Goal: Navigation & Orientation: Understand site structure

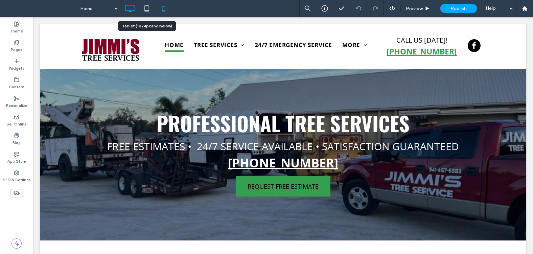
drag, startPoint x: 146, startPoint y: 6, endPoint x: 159, endPoint y: 9, distance: 13.3
click at [146, 6] on use at bounding box center [147, 8] width 4 height 6
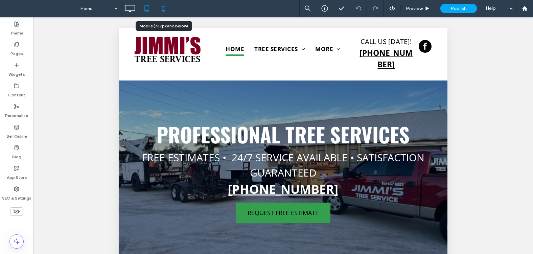
click at [163, 10] on icon at bounding box center [164, 9] width 14 height 14
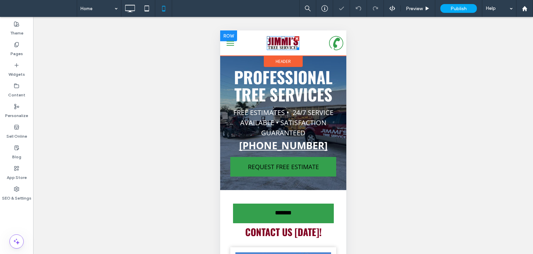
click at [279, 44] on img at bounding box center [283, 43] width 32 height 14
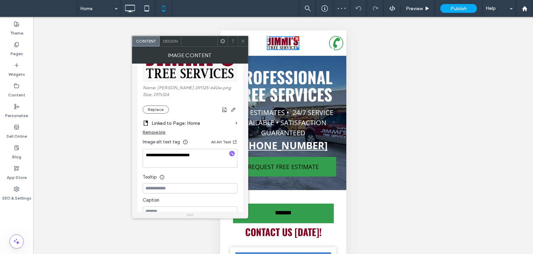
scroll to position [169, 0]
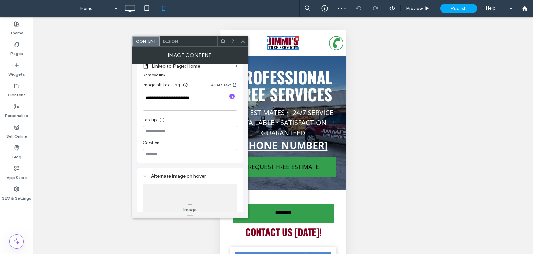
click at [243, 39] on icon at bounding box center [243, 41] width 5 height 5
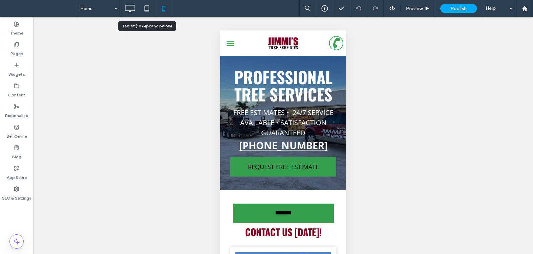
drag, startPoint x: 145, startPoint y: 6, endPoint x: 184, endPoint y: 25, distance: 44.1
click at [145, 6] on icon at bounding box center [147, 9] width 14 height 14
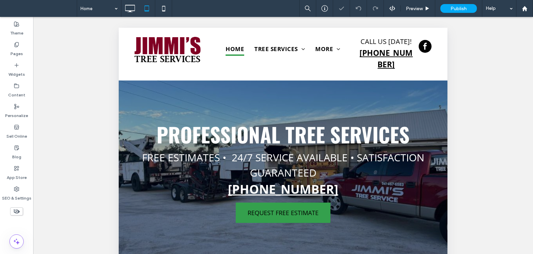
scroll to position [0, 0]
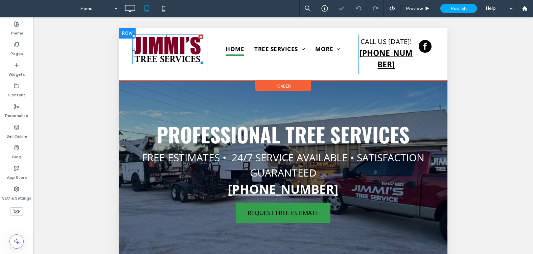
click at [169, 46] on img at bounding box center [167, 50] width 71 height 30
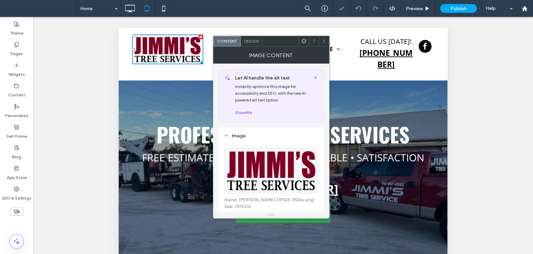
scroll to position [135, 0]
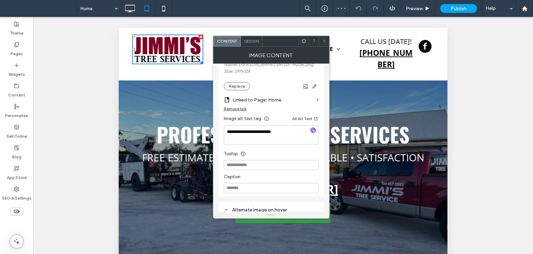
click at [325, 40] on use at bounding box center [324, 41] width 3 height 3
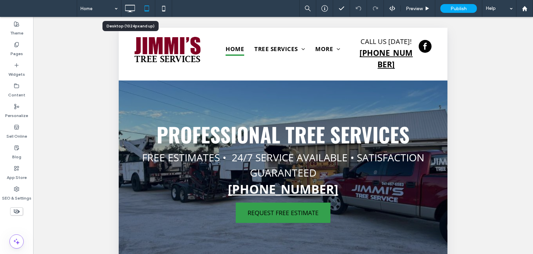
drag, startPoint x: 133, startPoint y: 8, endPoint x: 132, endPoint y: 21, distance: 12.9
click at [132, 8] on icon at bounding box center [130, 9] width 14 height 14
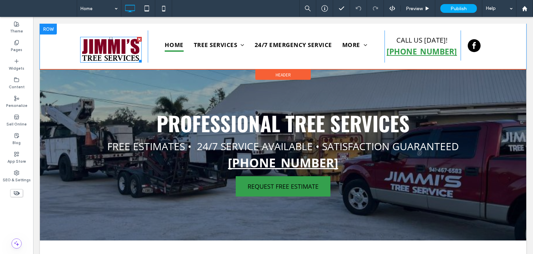
click at [109, 45] on img at bounding box center [111, 50] width 62 height 26
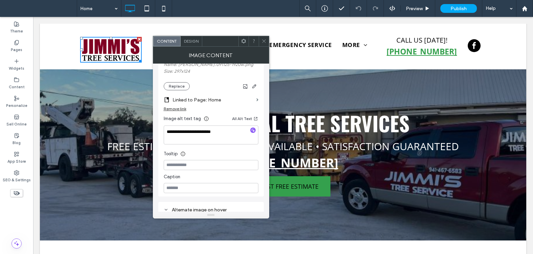
click at [265, 42] on use at bounding box center [263, 41] width 3 height 3
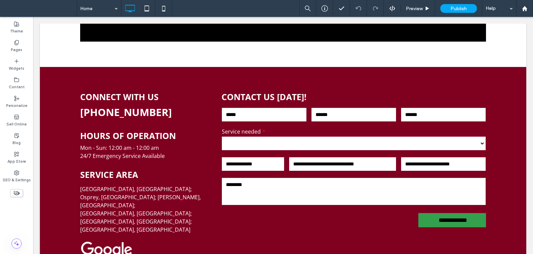
scroll to position [1370, 0]
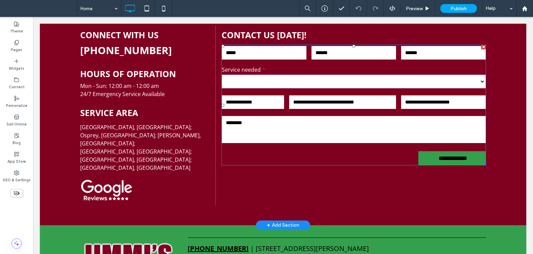
click at [291, 113] on div "Message:" at bounding box center [353, 130] width 269 height 34
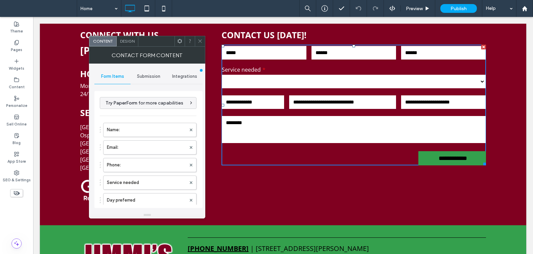
click at [146, 75] on span "Submission" at bounding box center [148, 76] width 23 height 5
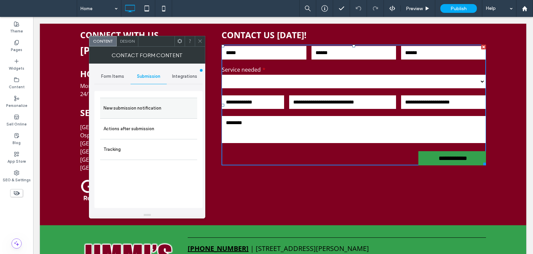
click at [140, 107] on label "New submission notification" at bounding box center [149, 109] width 90 height 14
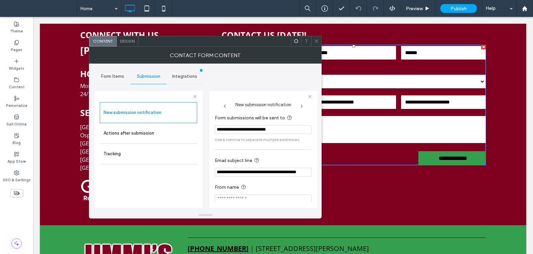
click at [317, 41] on use at bounding box center [316, 41] width 3 height 3
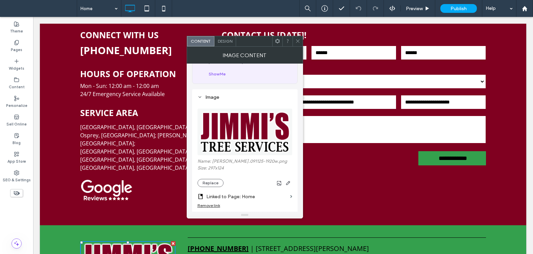
scroll to position [68, 0]
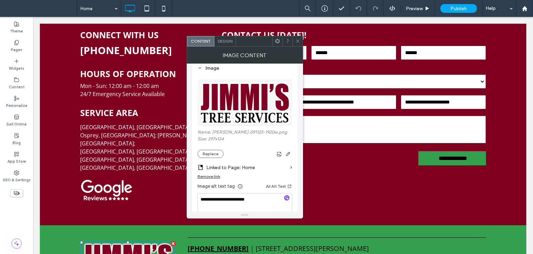
click at [299, 39] on icon at bounding box center [298, 41] width 5 height 5
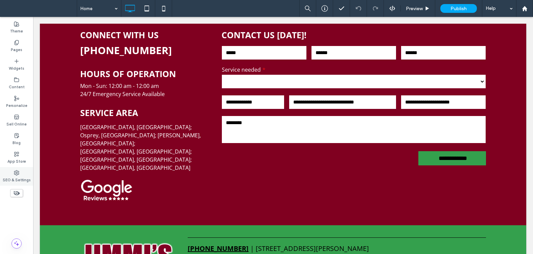
click at [14, 172] on icon at bounding box center [16, 172] width 5 height 5
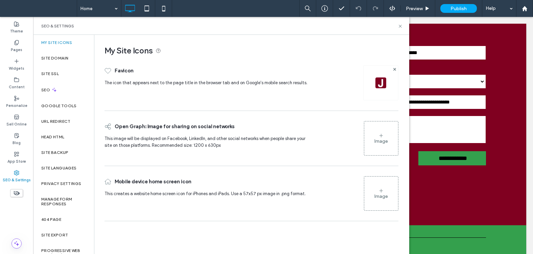
drag, startPoint x: 54, startPoint y: 151, endPoint x: 92, endPoint y: 136, distance: 40.4
click at [55, 151] on label "Site Backup" at bounding box center [54, 152] width 27 height 5
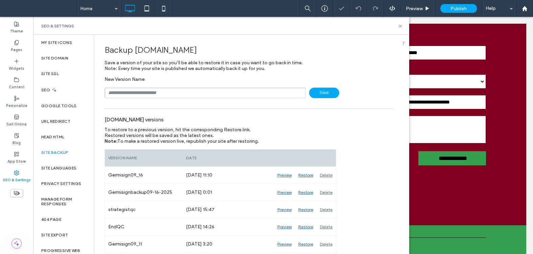
drag, startPoint x: 241, startPoint y: 51, endPoint x: 136, endPoint y: 55, distance: 104.3
click at [136, 55] on div "Backup [DOMAIN_NAME]" at bounding box center [249, 50] width 289 height 20
click at [399, 24] on icon at bounding box center [400, 26] width 5 height 5
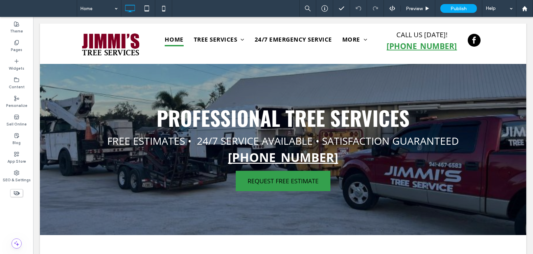
scroll to position [0, 0]
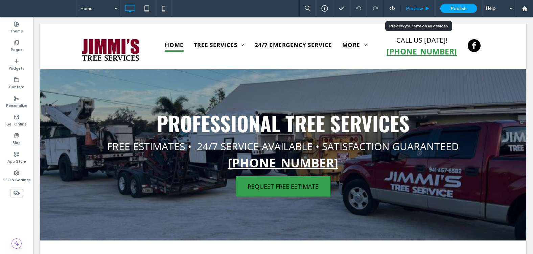
click at [411, 7] on span "Preview" at bounding box center [414, 9] width 17 height 6
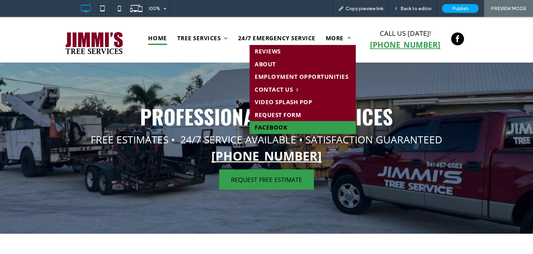
click at [274, 128] on span "Facebook" at bounding box center [271, 127] width 32 height 9
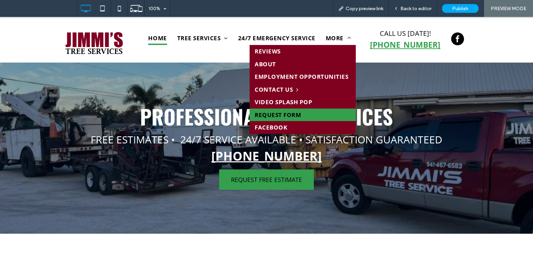
click at [279, 114] on span "Request Form" at bounding box center [278, 115] width 46 height 9
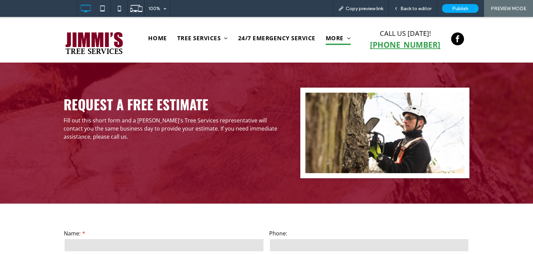
click at [235, 148] on div "Request a Free Estimate Fill out this short form and a [PERSON_NAME]'s Tree Ser…" at bounding box center [182, 133] width 237 height 91
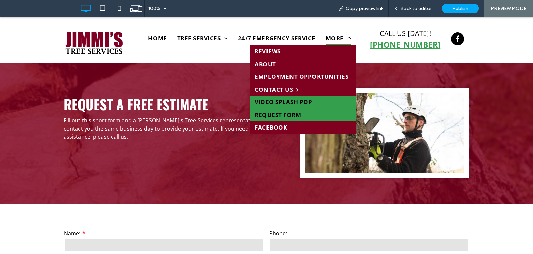
click at [272, 101] on span "Video Splash Pop" at bounding box center [284, 102] width 58 height 9
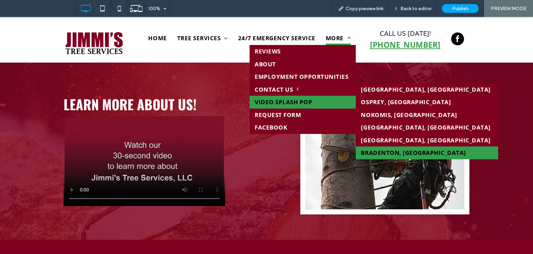
click at [377, 152] on link "Bradenton, [GEOGRAPHIC_DATA]" at bounding box center [427, 153] width 142 height 13
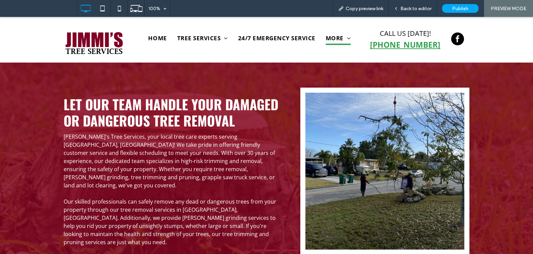
click at [227, 171] on span "[PERSON_NAME]'s Tree Services, your local tree care experts serving [GEOGRAPHIC…" at bounding box center [170, 161] width 212 height 56
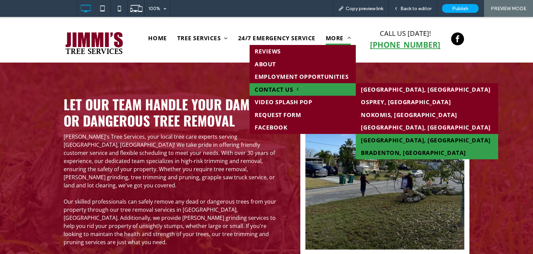
click at [372, 138] on link "[GEOGRAPHIC_DATA], [GEOGRAPHIC_DATA]" at bounding box center [427, 140] width 142 height 13
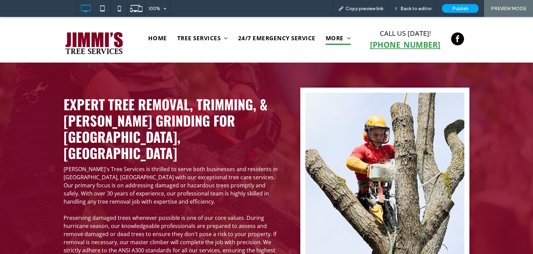
click at [206, 166] on span "[PERSON_NAME]'s Tree Services is thrilled to serve both businesses and resident…" at bounding box center [171, 186] width 214 height 40
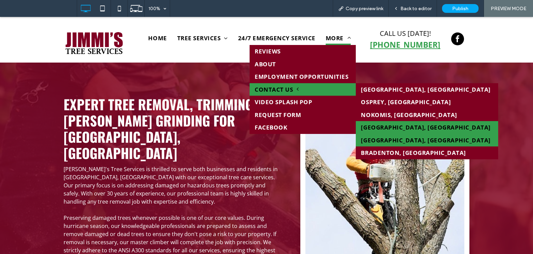
click at [370, 126] on link "[GEOGRAPHIC_DATA], [GEOGRAPHIC_DATA]" at bounding box center [427, 127] width 142 height 13
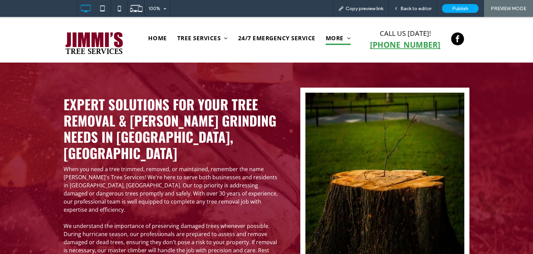
click at [227, 189] on p "When you need a tree trimmed, removed, or maintained, remember the name [PERSON…" at bounding box center [172, 189] width 217 height 49
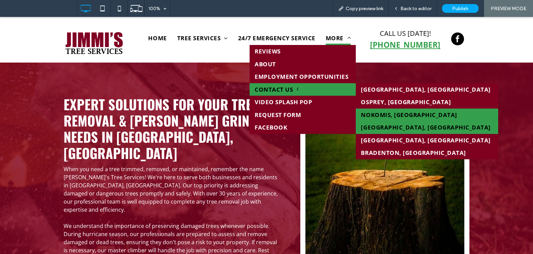
click at [375, 113] on link "Nokomis, [GEOGRAPHIC_DATA]" at bounding box center [427, 115] width 142 height 13
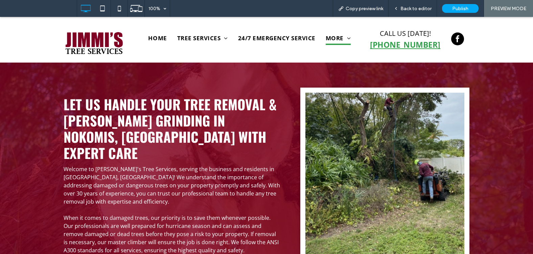
click at [195, 171] on span "Welcome to [PERSON_NAME]'s Tree Services, serving the business and residents in…" at bounding box center [172, 186] width 217 height 40
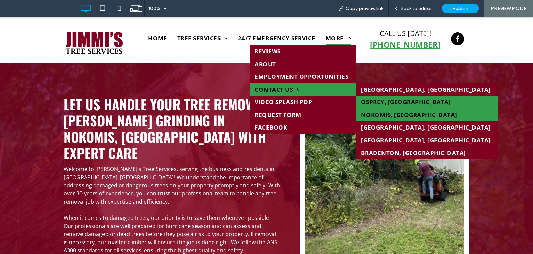
drag, startPoint x: 373, startPoint y: 103, endPoint x: 374, endPoint y: 119, distance: 16.6
click at [373, 103] on link "Osprey, [GEOGRAPHIC_DATA]" at bounding box center [427, 102] width 142 height 13
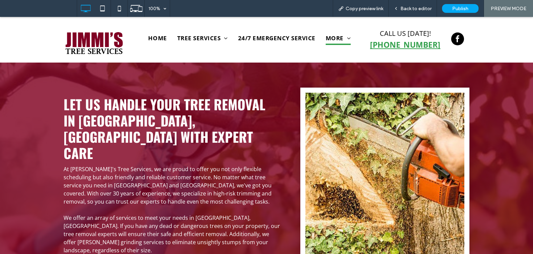
click at [194, 214] on span "We offer an array of services to meet your needs in [GEOGRAPHIC_DATA], [GEOGRAP…" at bounding box center [172, 234] width 217 height 40
click at [191, 214] on span "We offer an array of services to meet your needs in [GEOGRAPHIC_DATA], [GEOGRAP…" at bounding box center [172, 234] width 217 height 40
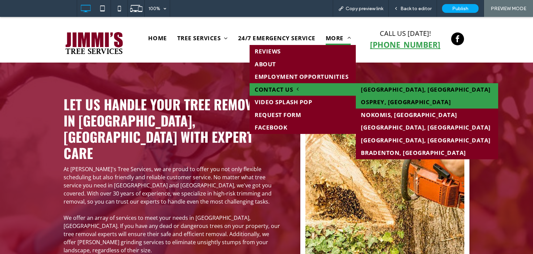
click at [379, 89] on link "[GEOGRAPHIC_DATA], [GEOGRAPHIC_DATA]" at bounding box center [427, 89] width 142 height 13
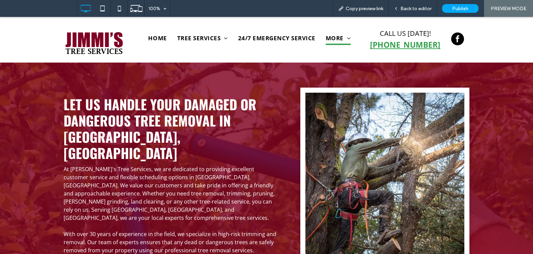
click at [210, 171] on span "At [PERSON_NAME]'s Tree Services, we are dedicated to providing excellent custo…" at bounding box center [169, 194] width 211 height 56
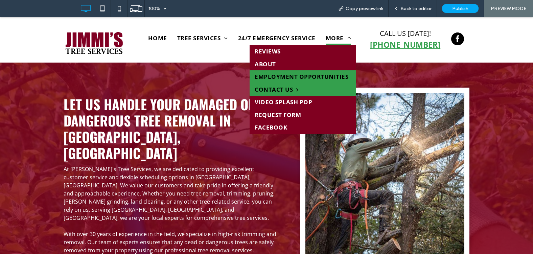
click at [287, 74] on span "Employment Opportunities" at bounding box center [302, 76] width 94 height 9
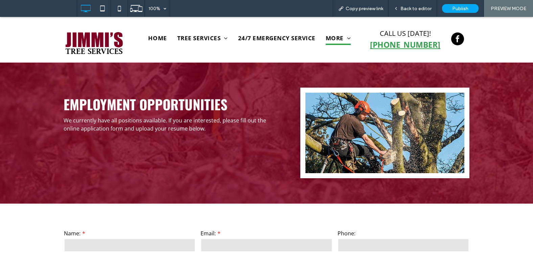
click at [201, 141] on div "Employment Opportunities We currently have all positions available. If you are …" at bounding box center [182, 133] width 237 height 91
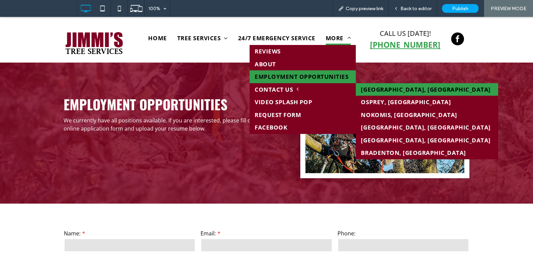
click at [375, 90] on link "[GEOGRAPHIC_DATA], [GEOGRAPHIC_DATA]" at bounding box center [427, 89] width 142 height 13
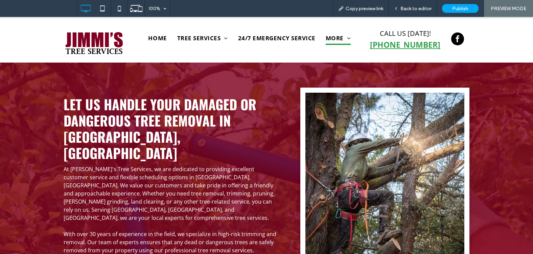
click at [181, 175] on span "At [PERSON_NAME]'s Tree Services, we are dedicated to providing excellent custo…" at bounding box center [169, 194] width 211 height 56
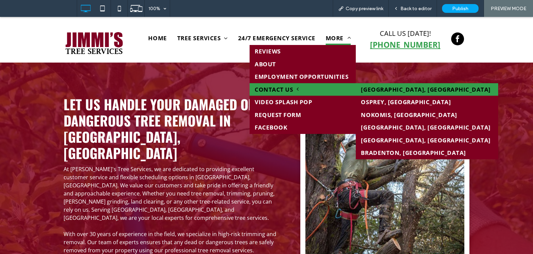
click at [274, 90] on span "Contact Us" at bounding box center [277, 89] width 44 height 9
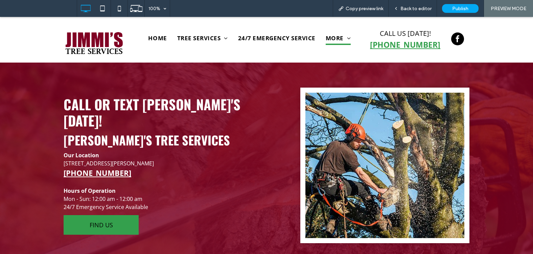
click at [236, 187] on p "Hours of Operation" at bounding box center [172, 191] width 217 height 8
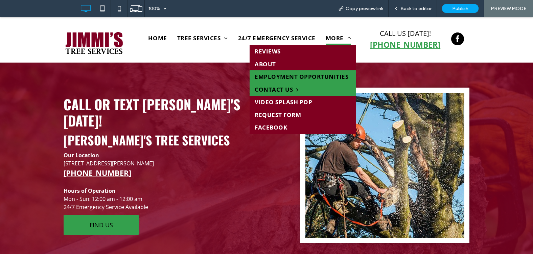
click at [284, 73] on span "Employment Opportunities" at bounding box center [302, 76] width 94 height 9
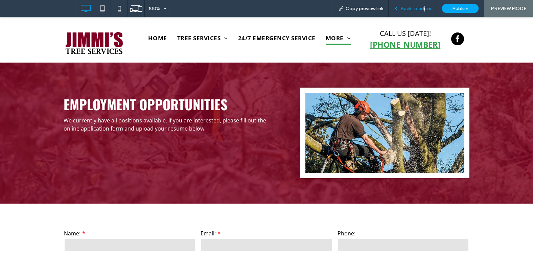
click at [426, 4] on div "Back to editor" at bounding box center [413, 8] width 48 height 17
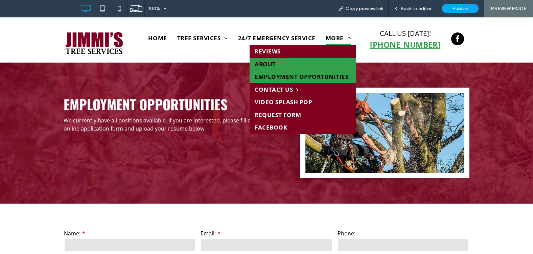
drag, startPoint x: 263, startPoint y: 66, endPoint x: 347, endPoint y: 110, distance: 94.5
click at [263, 66] on span "About" at bounding box center [265, 64] width 21 height 9
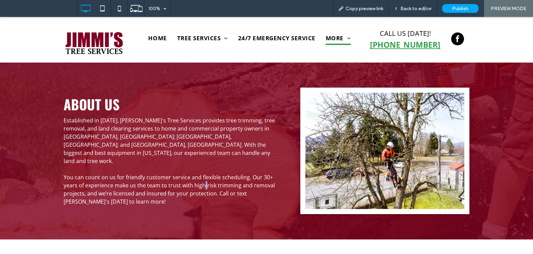
click at [204, 174] on span "You can count on us for friendly customer service and flexible scheduling. Our …" at bounding box center [170, 190] width 212 height 32
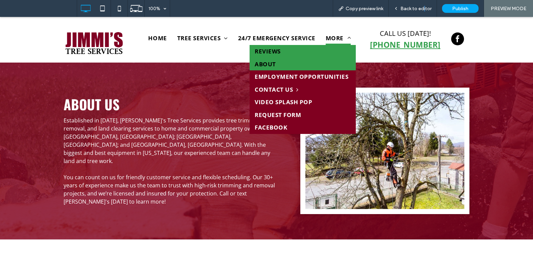
click at [269, 53] on span "Reviews" at bounding box center [268, 51] width 26 height 9
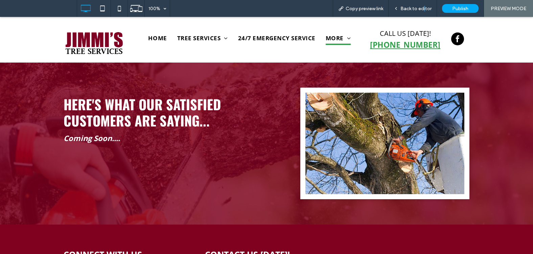
click at [223, 191] on div "Here's what our satisfied customers are saying... Coming Soon.... Click To Paste" at bounding box center [182, 144] width 237 height 112
click at [274, 39] on span "24/7 Emergency Service" at bounding box center [277, 38] width 78 height 13
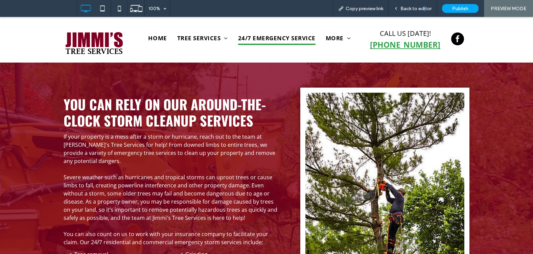
click at [190, 192] on span "Severe weather such as hurricanes and tropical storms can uproot trees or cause…" at bounding box center [171, 198] width 214 height 48
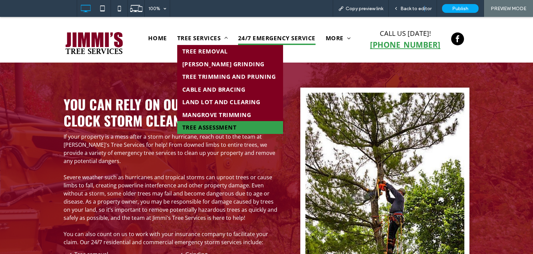
click at [214, 126] on span "Tree Assessment" at bounding box center [209, 127] width 54 height 9
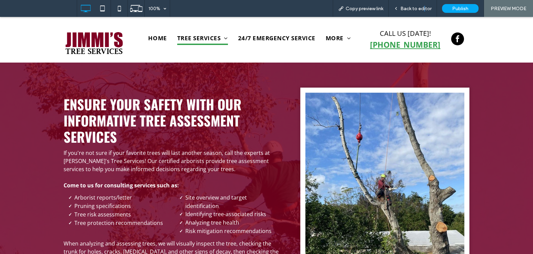
click at [138, 165] on span "If you're not sure if your favorite trees will last another season, call the ex…" at bounding box center [167, 161] width 206 height 24
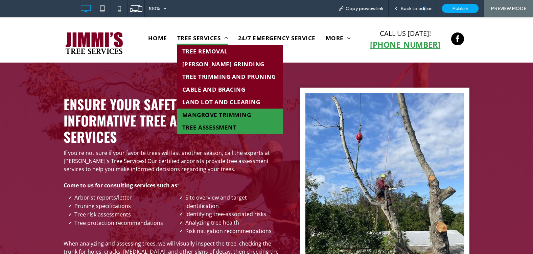
click at [212, 114] on span "Mangrove Trimming" at bounding box center [216, 115] width 69 height 9
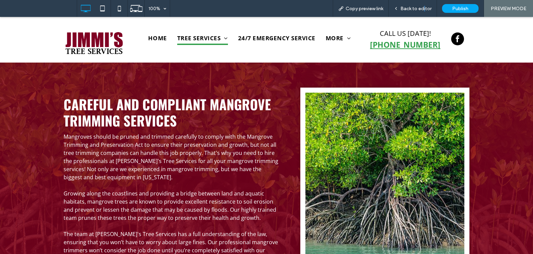
click at [159, 156] on span "Mangroves should be pruned and trimmed carefully to comply with the Mangrove Tr…" at bounding box center [171, 157] width 215 height 48
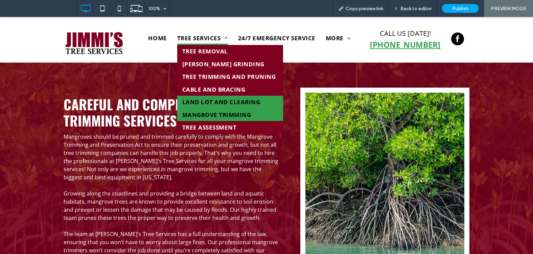
click at [209, 101] on span "Land Lot and Clearing" at bounding box center [221, 102] width 78 height 9
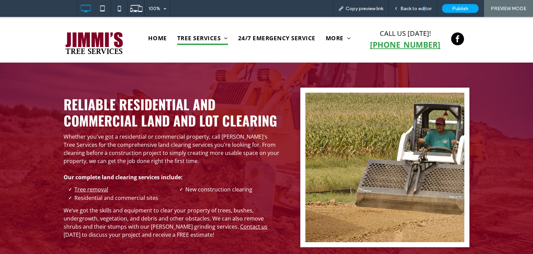
click at [171, 148] on span "Whether you've got a residential or commercial property, call [PERSON_NAME]'s T…" at bounding box center [172, 149] width 216 height 32
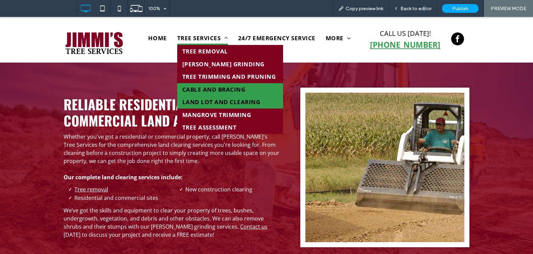
click at [203, 87] on span "Cable and Bracing" at bounding box center [213, 89] width 63 height 9
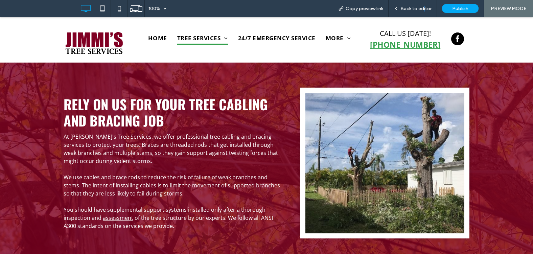
click at [169, 154] on span "At [PERSON_NAME]'s Tree Services, we offer professional tree cabling and bracin…" at bounding box center [171, 149] width 215 height 32
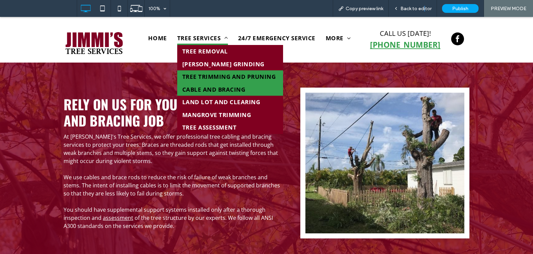
click at [204, 76] on span "Tree Trimming and Pruning" at bounding box center [229, 76] width 94 height 9
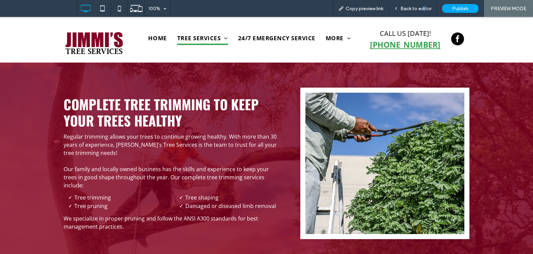
click at [179, 176] on span "Our family and locally owned business has the skills and experience to keep you…" at bounding box center [166, 178] width 205 height 24
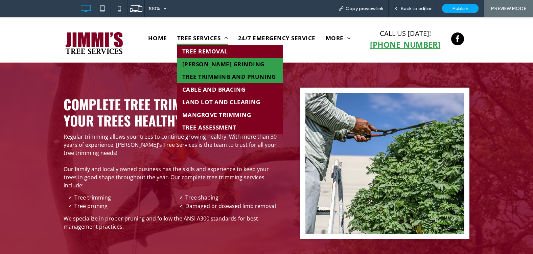
click at [199, 62] on span "[PERSON_NAME] Grinding" at bounding box center [223, 64] width 82 height 9
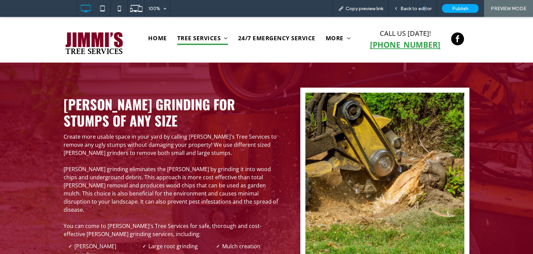
click at [166, 188] on span "[PERSON_NAME] grinding eliminates the [PERSON_NAME] by grinding it into wood ch…" at bounding box center [171, 190] width 215 height 48
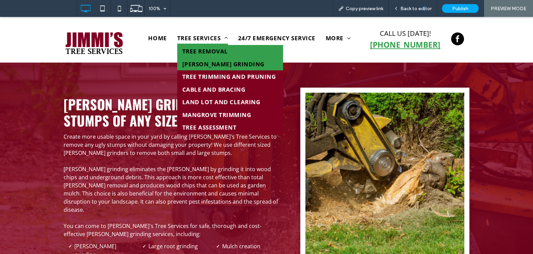
drag, startPoint x: 200, startPoint y: 51, endPoint x: 228, endPoint y: 135, distance: 88.2
click at [200, 51] on span "Tree Removal" at bounding box center [205, 51] width 46 height 9
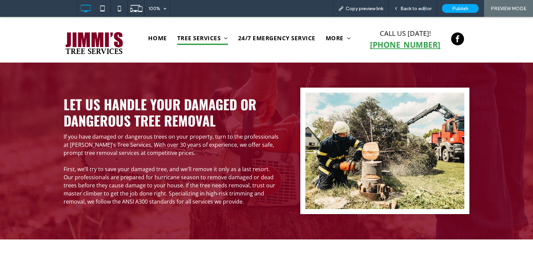
click at [168, 180] on p "First, we’ll try to save your damaged tree, and we’ll remove it only as a last …" at bounding box center [172, 185] width 217 height 41
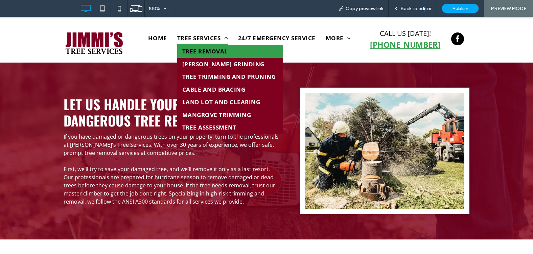
click at [200, 38] on span "Tree Services" at bounding box center [202, 38] width 51 height 13
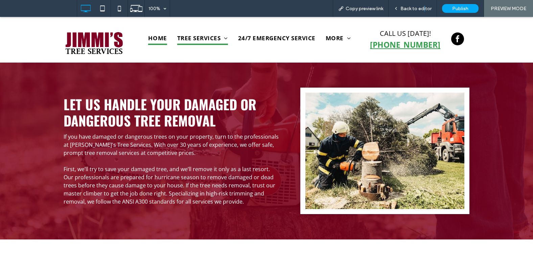
click at [155, 39] on span "Home" at bounding box center [157, 38] width 19 height 13
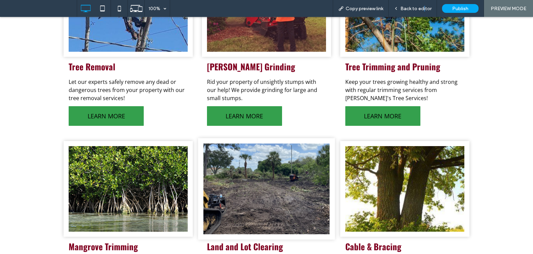
scroll to position [372, 0]
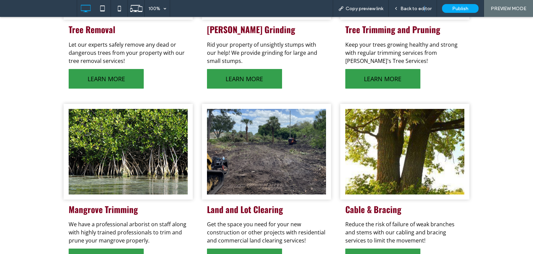
click at [277, 234] on span "Get the space you need for your new construction or other projects with residen…" at bounding box center [266, 233] width 118 height 24
click at [412, 10] on span "Back to editor" at bounding box center [416, 9] width 31 height 6
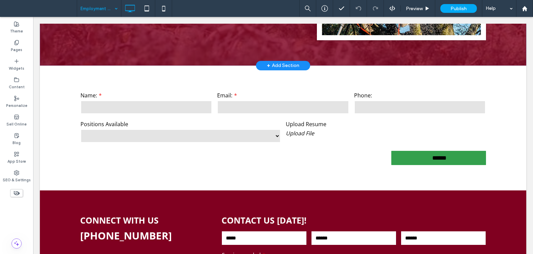
scroll to position [203, 0]
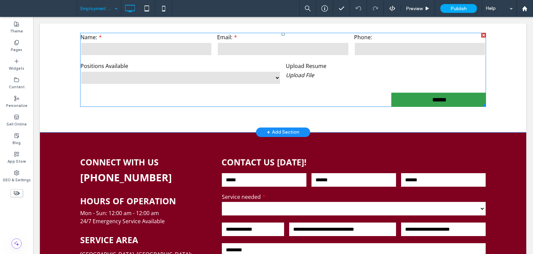
click at [244, 79] on select "**********" at bounding box center [181, 78] width 200 height 14
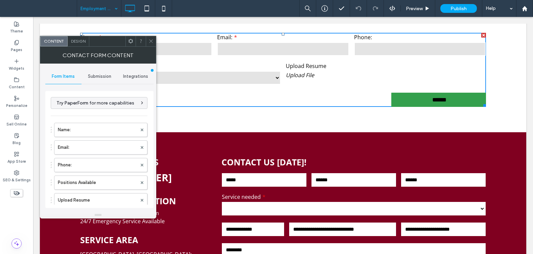
click at [95, 77] on span "Submission" at bounding box center [99, 76] width 23 height 5
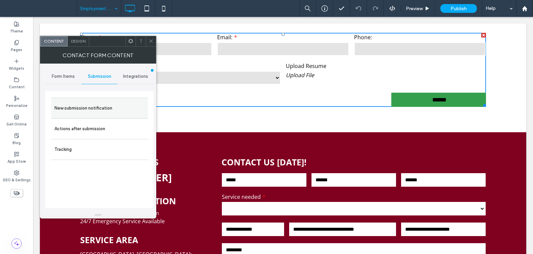
click at [90, 106] on label "New submission notification" at bounding box center [99, 109] width 90 height 14
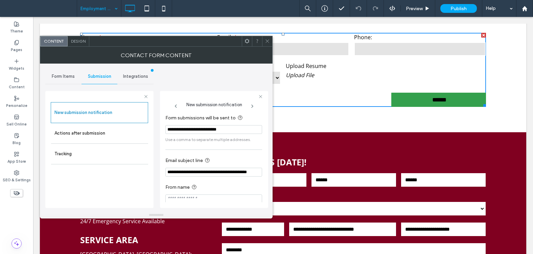
click at [268, 41] on icon at bounding box center [267, 41] width 5 height 5
